Goal: Task Accomplishment & Management: Complete application form

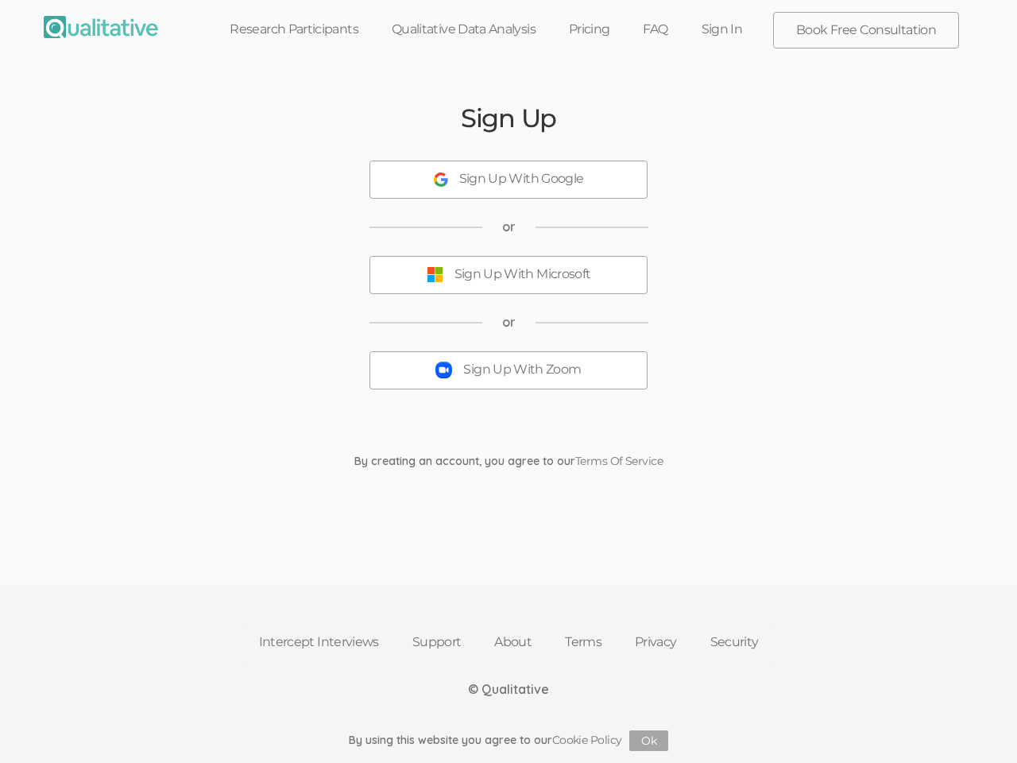
click at [509, 381] on button "Sign Up With Zoom" at bounding box center [508, 370] width 278 height 38
click at [509, 180] on div "Sign Up With Google" at bounding box center [521, 179] width 125 height 18
click at [509, 275] on div "Sign Up With Microsoft" at bounding box center [523, 274] width 137 height 18
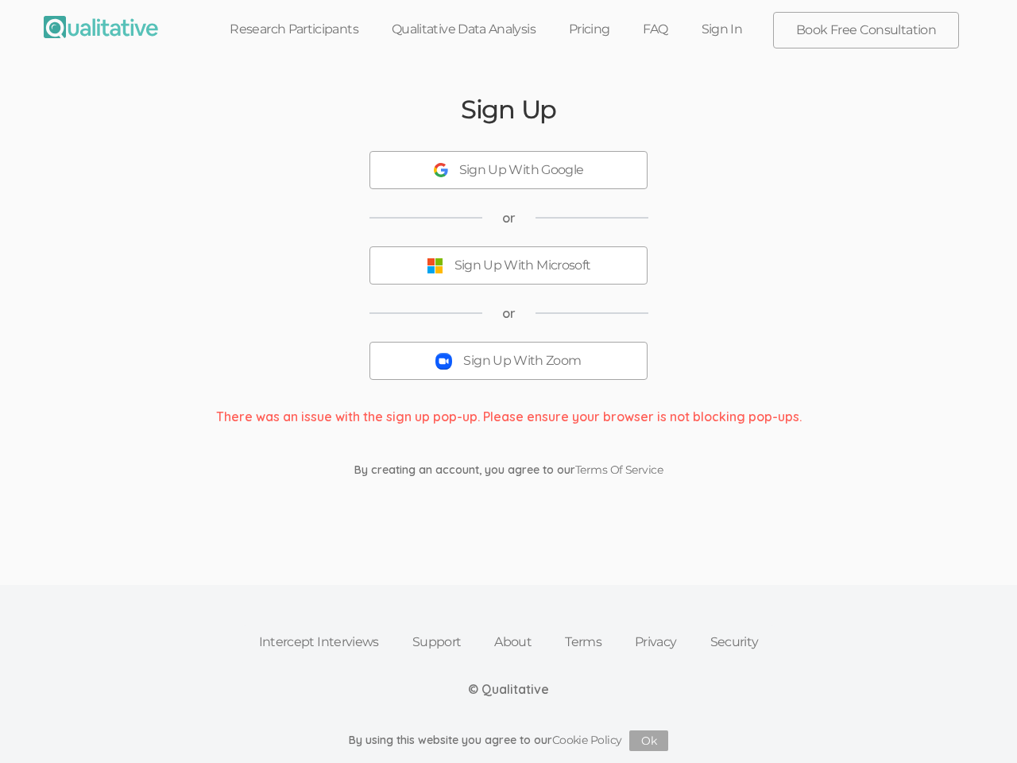
click at [509, 370] on button "Sign Up With Zoom" at bounding box center [508, 361] width 278 height 38
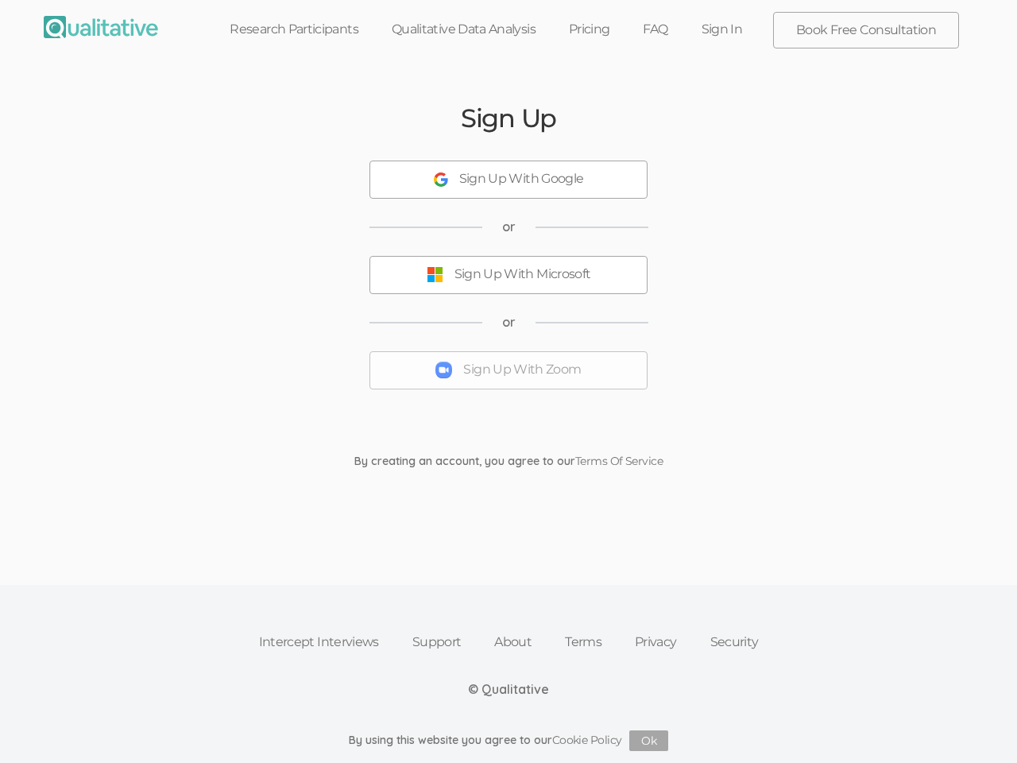
click at [649, 741] on button "Ok" at bounding box center [648, 740] width 39 height 21
click at [509, 381] on button "Sign Up With Zoom" at bounding box center [508, 370] width 278 height 38
click at [509, 180] on div "Sign Up With Google" at bounding box center [521, 179] width 125 height 18
click at [509, 275] on div "Sign Up With Microsoft" at bounding box center [523, 274] width 137 height 18
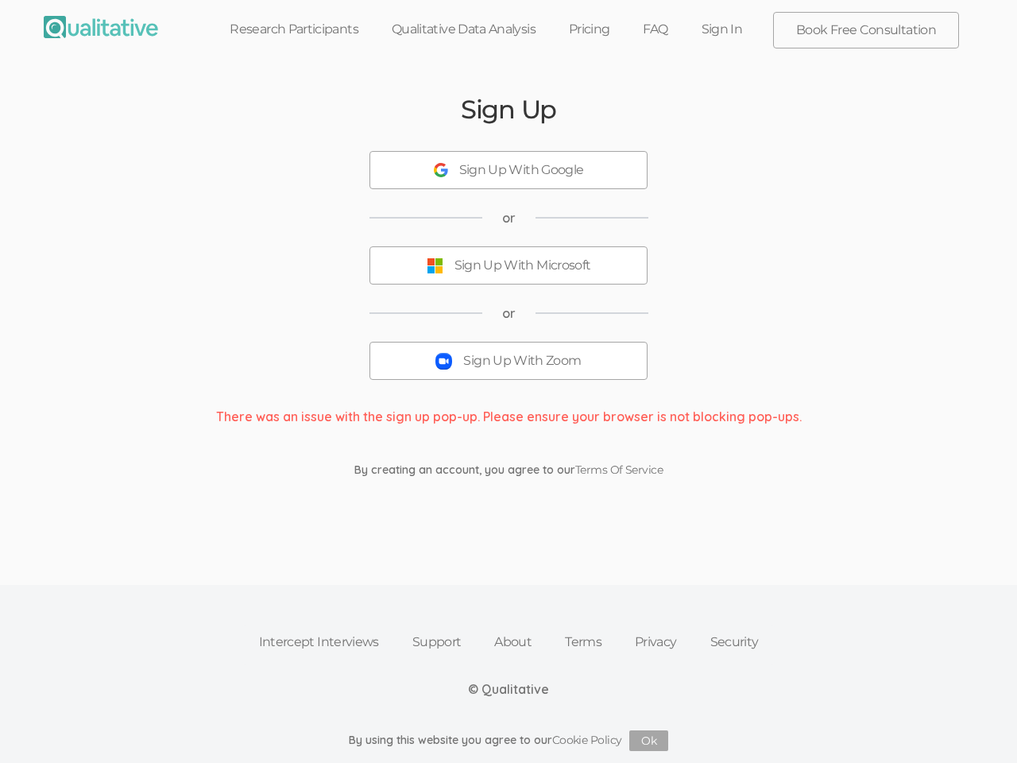
click at [509, 370] on button "Sign Up With Zoom" at bounding box center [508, 361] width 278 height 38
click at [649, 741] on button "Ok" at bounding box center [648, 740] width 39 height 21
